Goal: Transaction & Acquisition: Purchase product/service

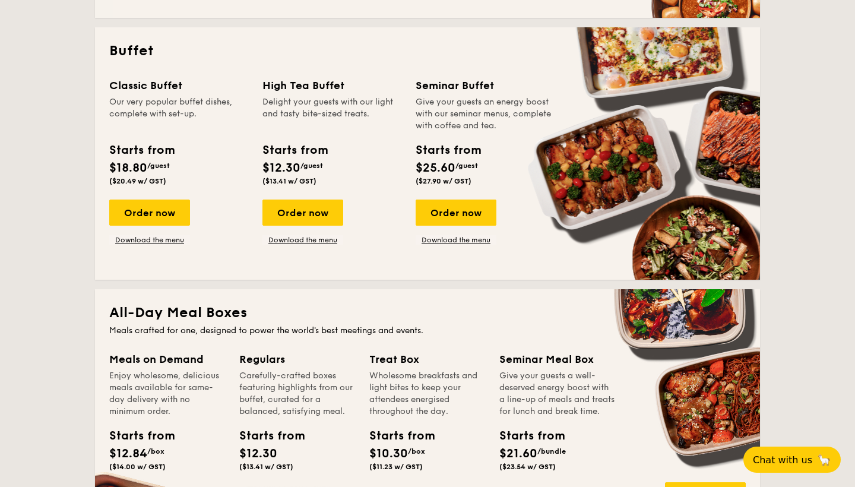
scroll to position [491, 0]
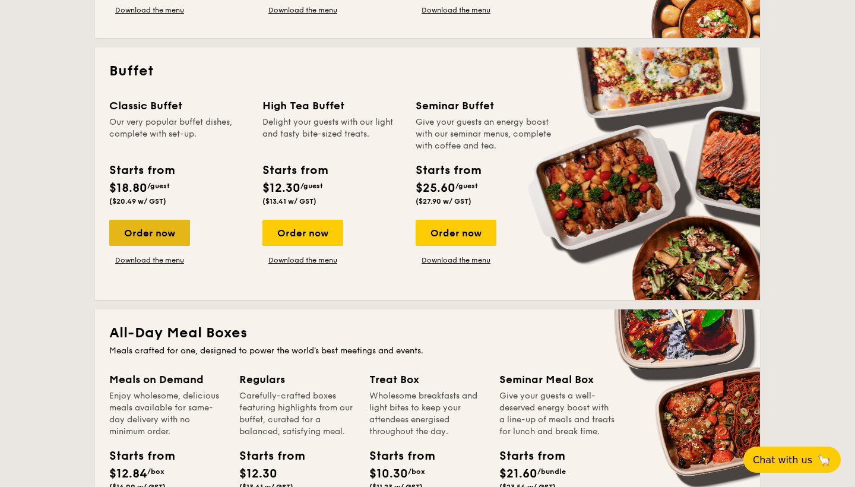
click at [147, 236] on div "Order now" at bounding box center [149, 233] width 81 height 26
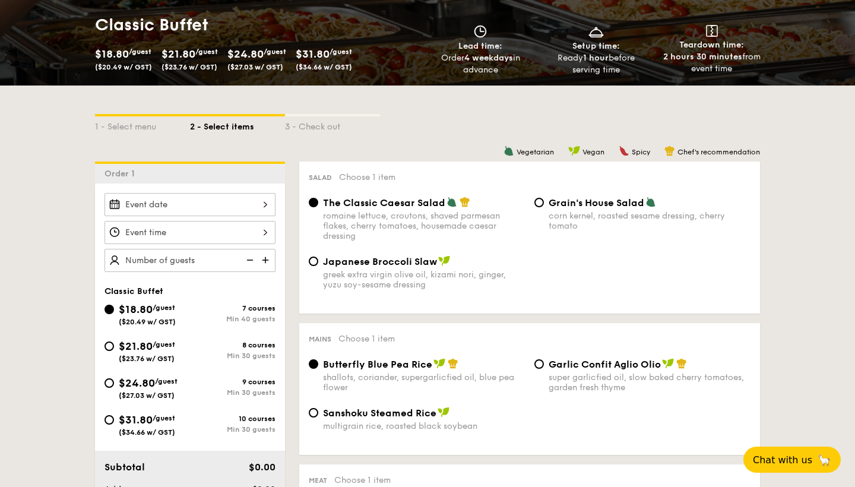
scroll to position [183, 0]
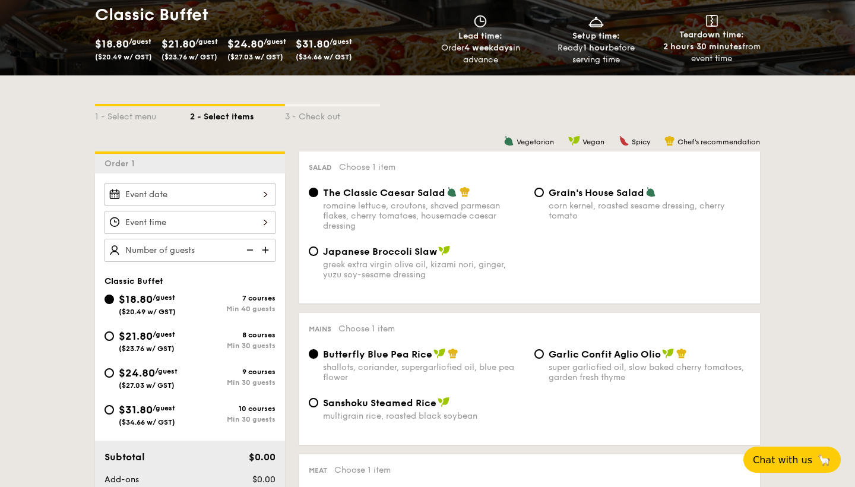
click at [219, 381] on div "Min 30 guests" at bounding box center [232, 382] width 85 height 8
click at [114, 378] on input "$24.80 /guest ($27.03 w/ GST) 9 courses Min 30 guests" at bounding box center [108, 372] width 9 height 9
radio input "true"
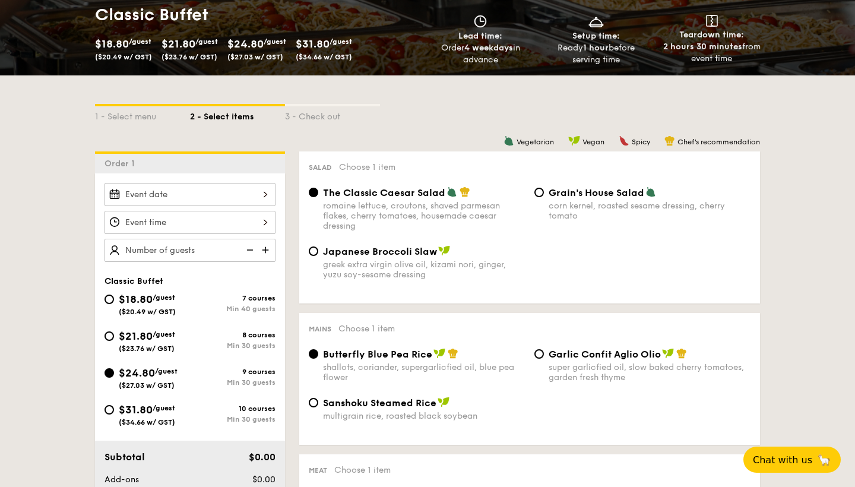
radio input "true"
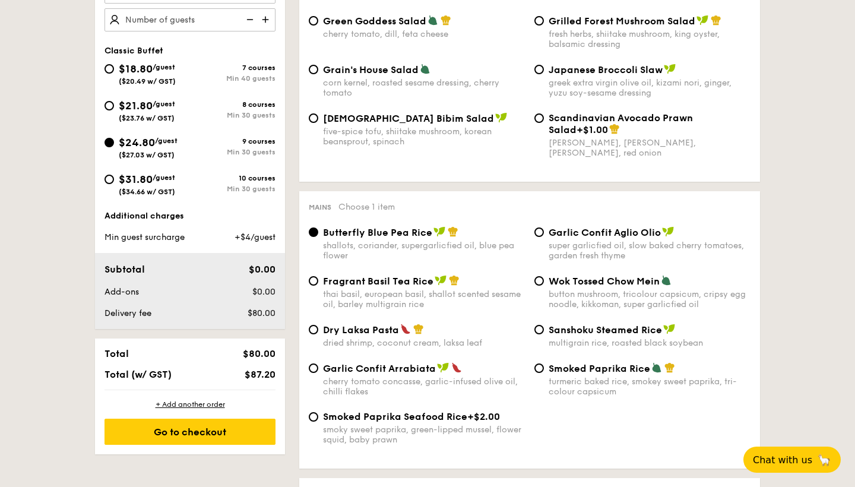
scroll to position [416, 0]
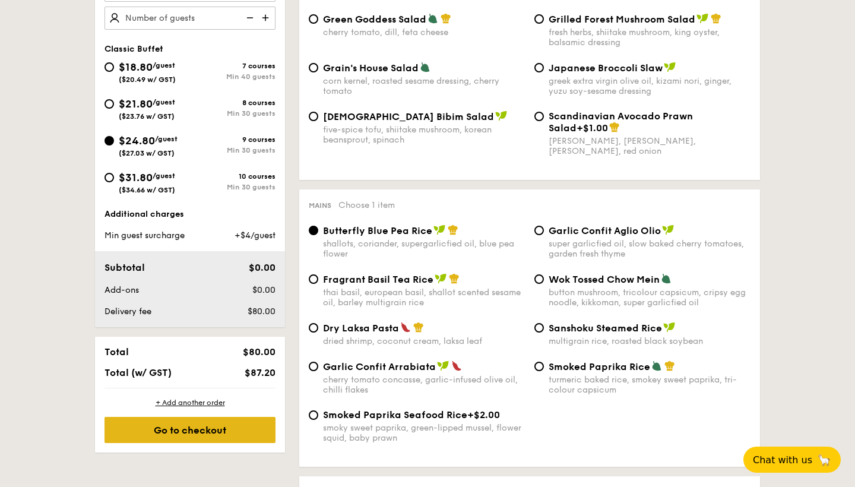
click at [205, 432] on div "Go to checkout" at bounding box center [189, 430] width 171 height 26
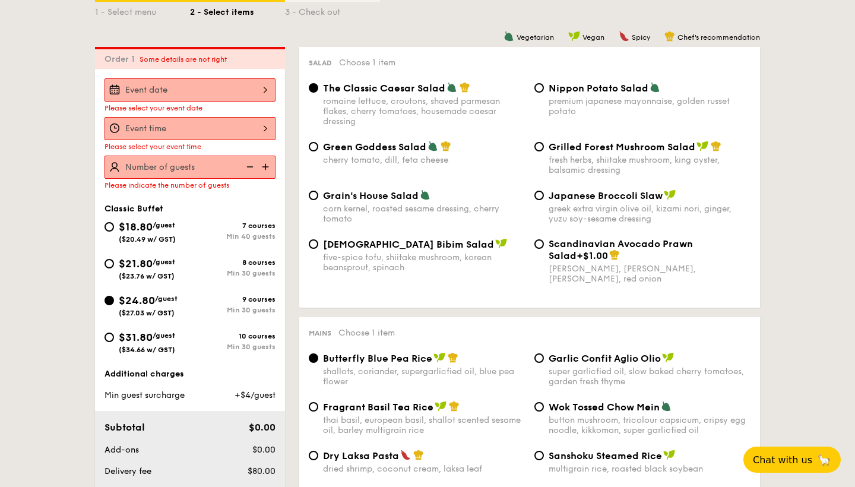
scroll to position [283, 0]
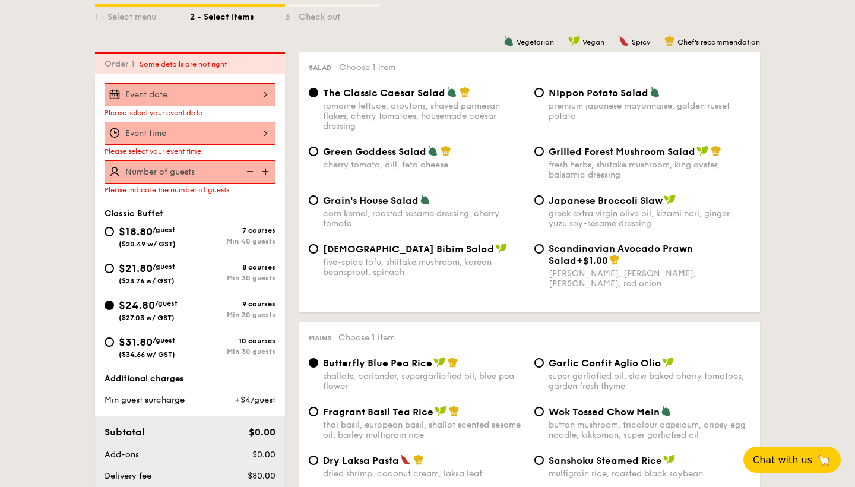
click at [238, 99] on div at bounding box center [189, 94] width 171 height 23
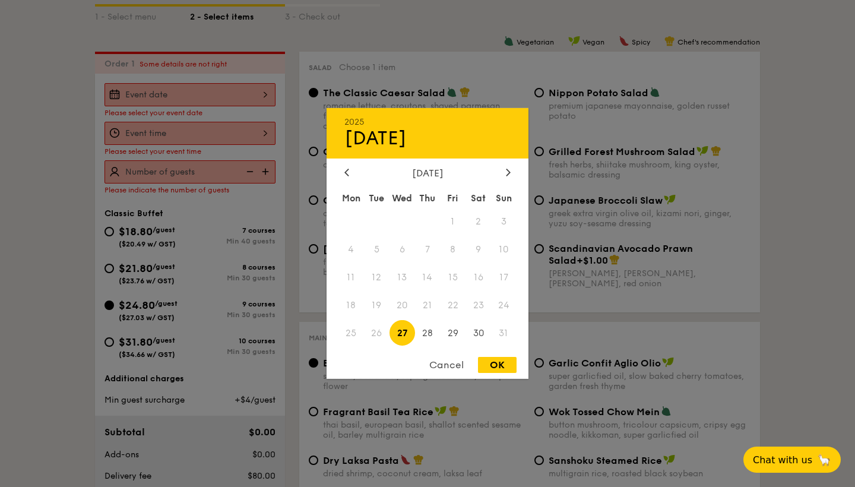
click at [408, 332] on span "27" at bounding box center [402, 333] width 26 height 26
click at [495, 367] on div "OK" at bounding box center [497, 365] width 39 height 16
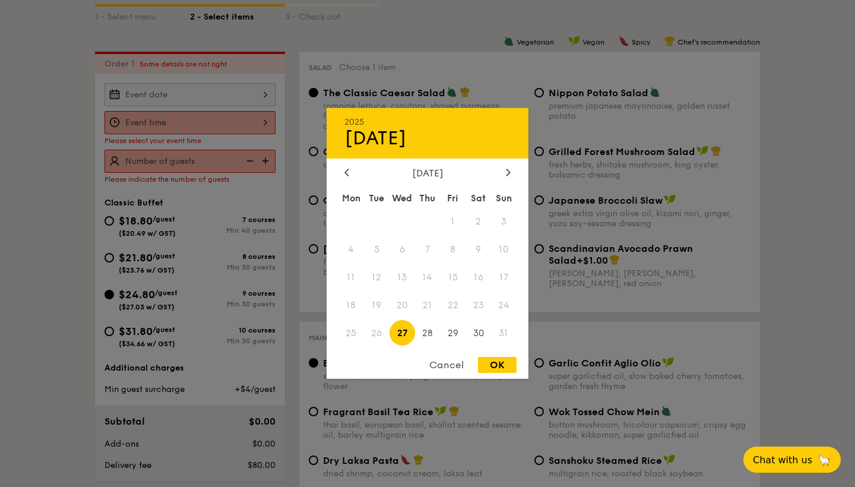
type input "[DATE]"
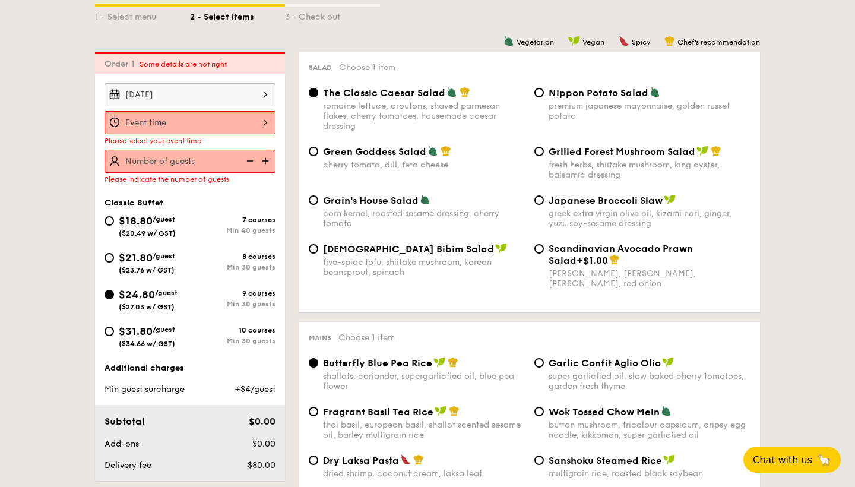
click at [245, 128] on div at bounding box center [189, 122] width 171 height 23
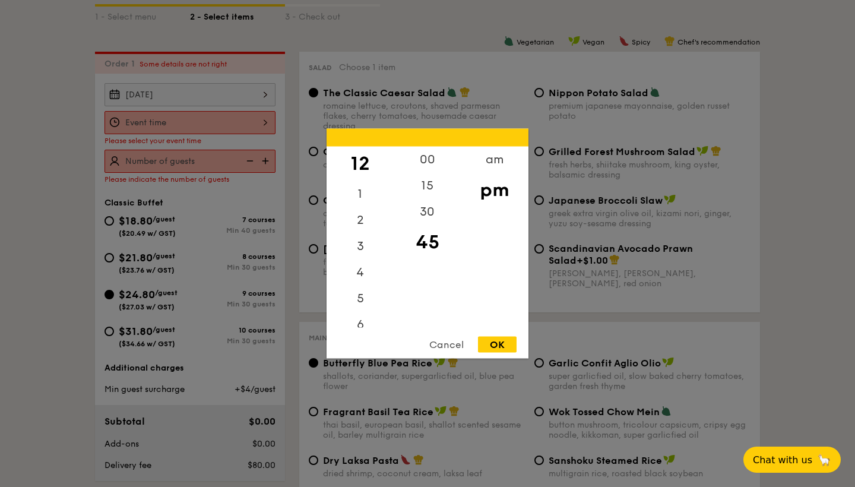
click at [512, 349] on div "OK" at bounding box center [497, 345] width 39 height 16
type input "12:45PM"
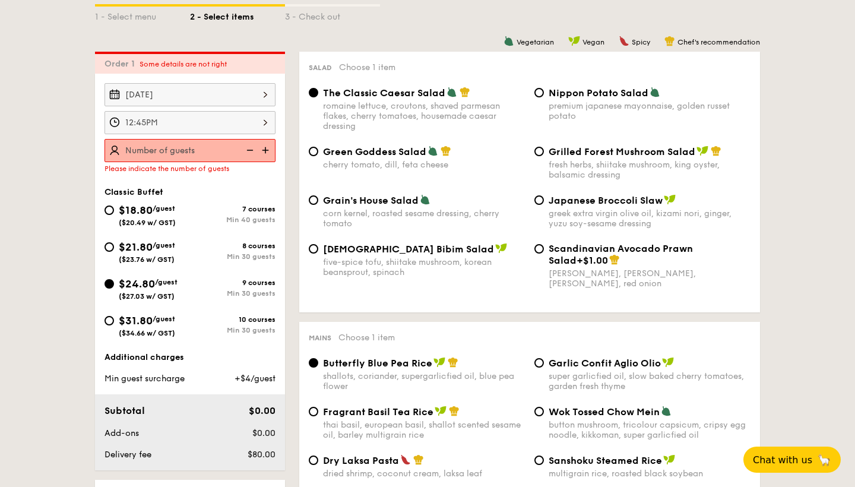
click at [267, 152] on img at bounding box center [267, 150] width 18 height 23
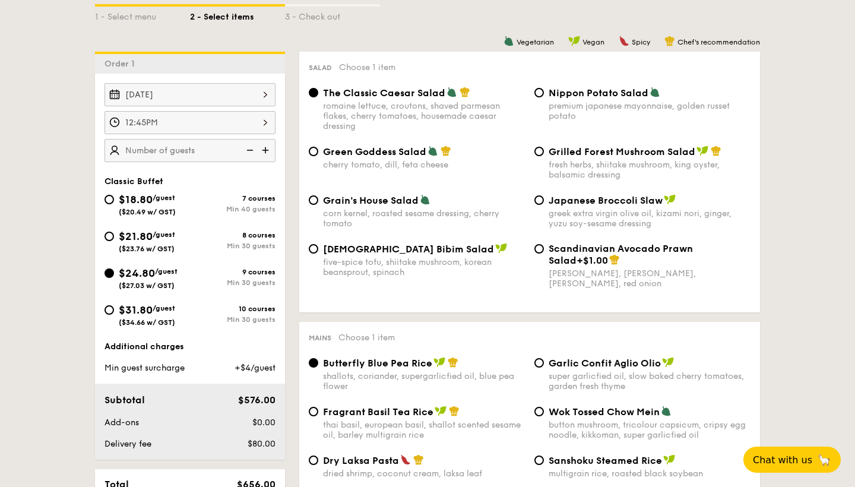
type input "20 guests"
click at [223, 189] on div "Classic Buffet $18.80 /guest ($20.49 w/ GST) 7 courses Min 40 guests $21.80 /gu…" at bounding box center [189, 257] width 171 height 162
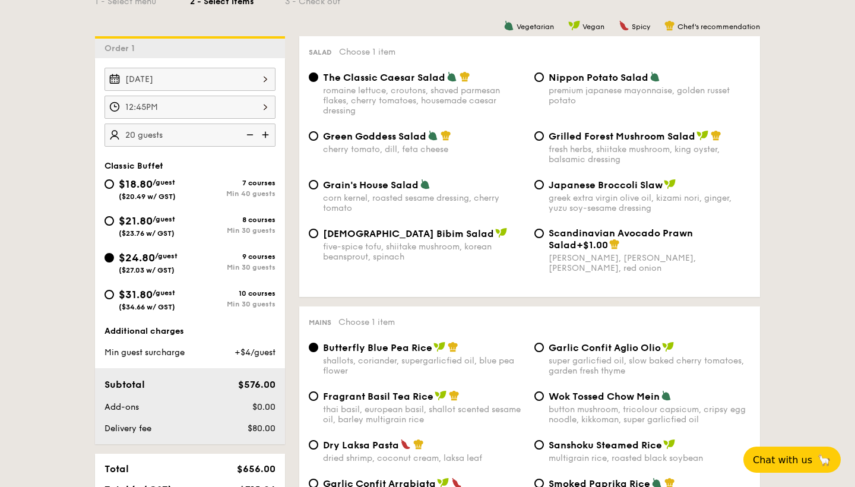
scroll to position [401, 0]
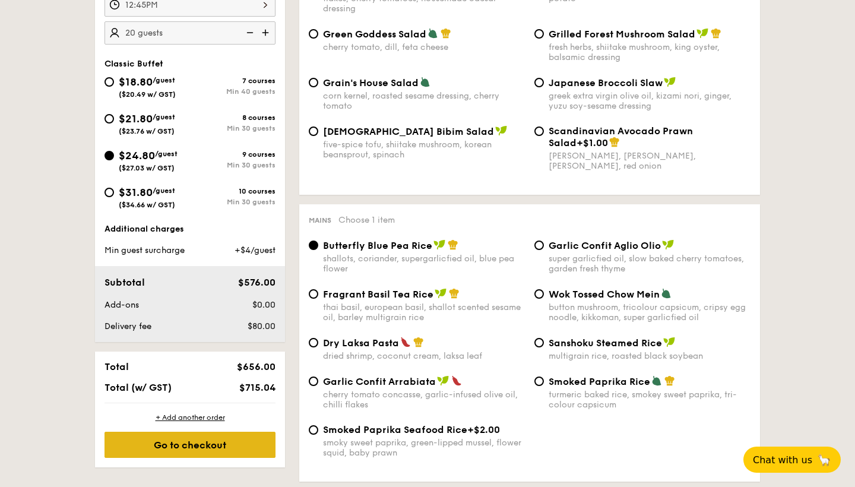
click at [208, 448] on div "Go to checkout" at bounding box center [189, 445] width 171 height 26
